Goal: Use online tool/utility

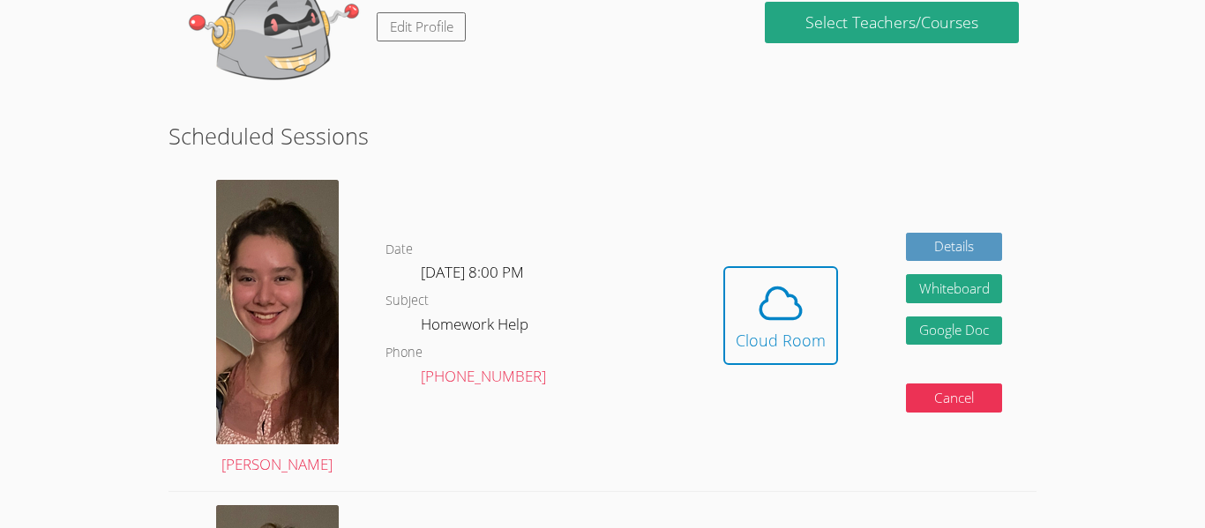
scroll to position [341, 0]
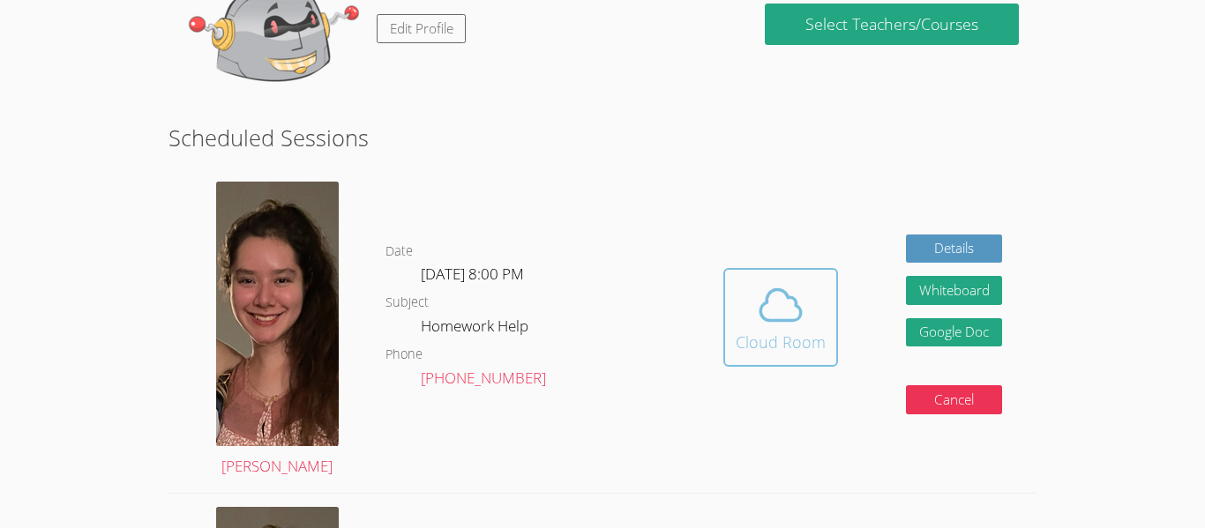
click at [767, 295] on icon at bounding box center [780, 305] width 41 height 31
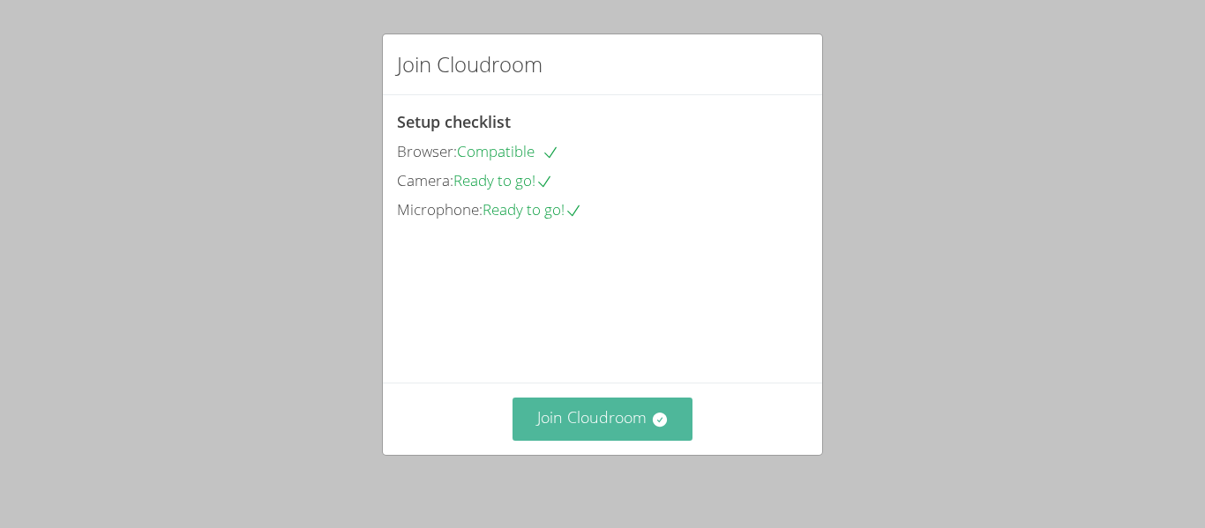
click at [663, 419] on icon at bounding box center [659, 420] width 14 height 14
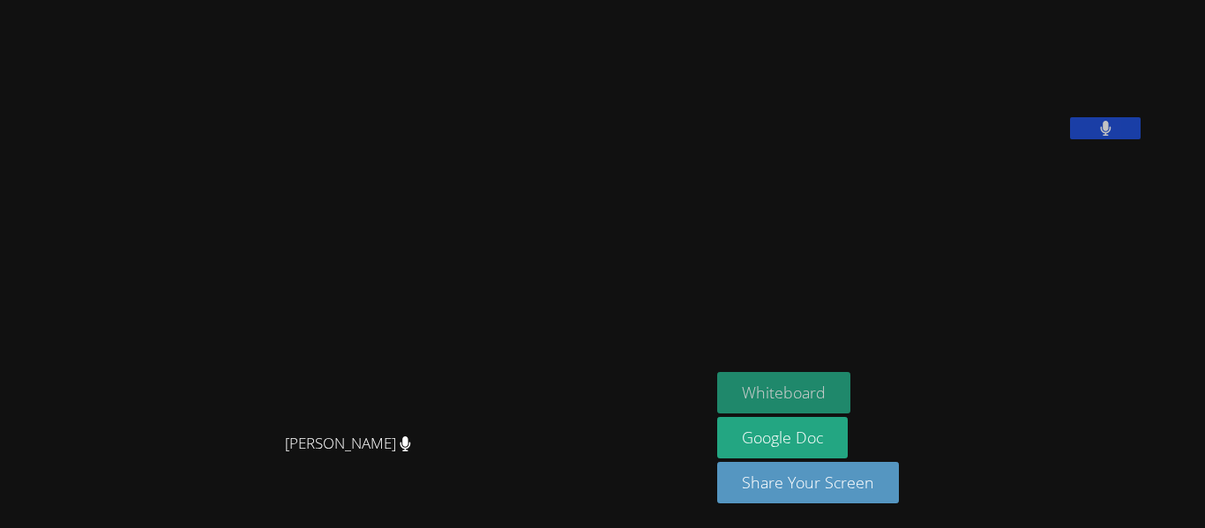
click at [850, 384] on button "Whiteboard" at bounding box center [783, 392] width 133 height 41
